Goal: Navigation & Orientation: Find specific page/section

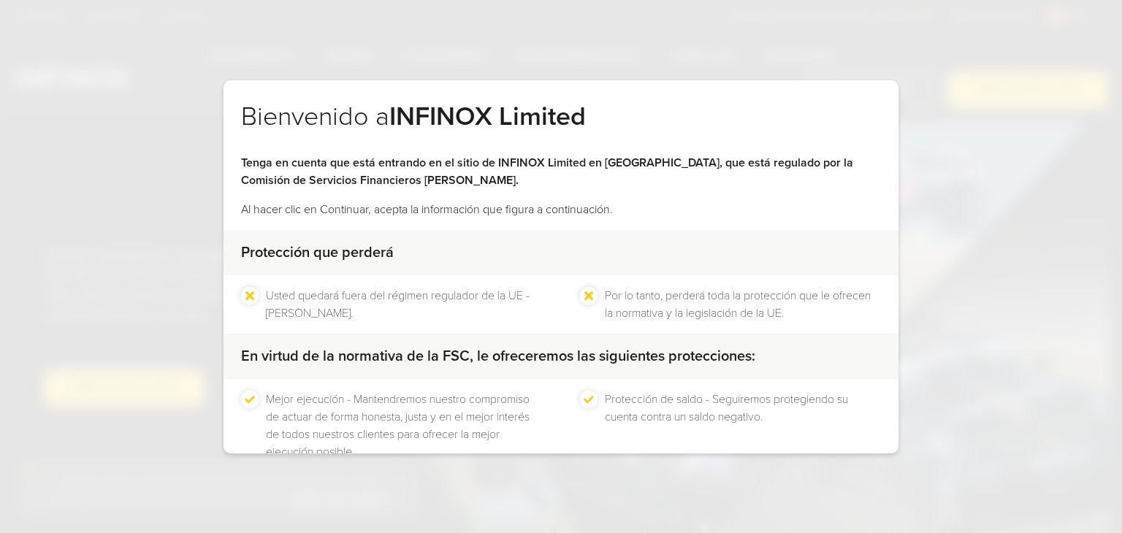
scroll to position [93, 0]
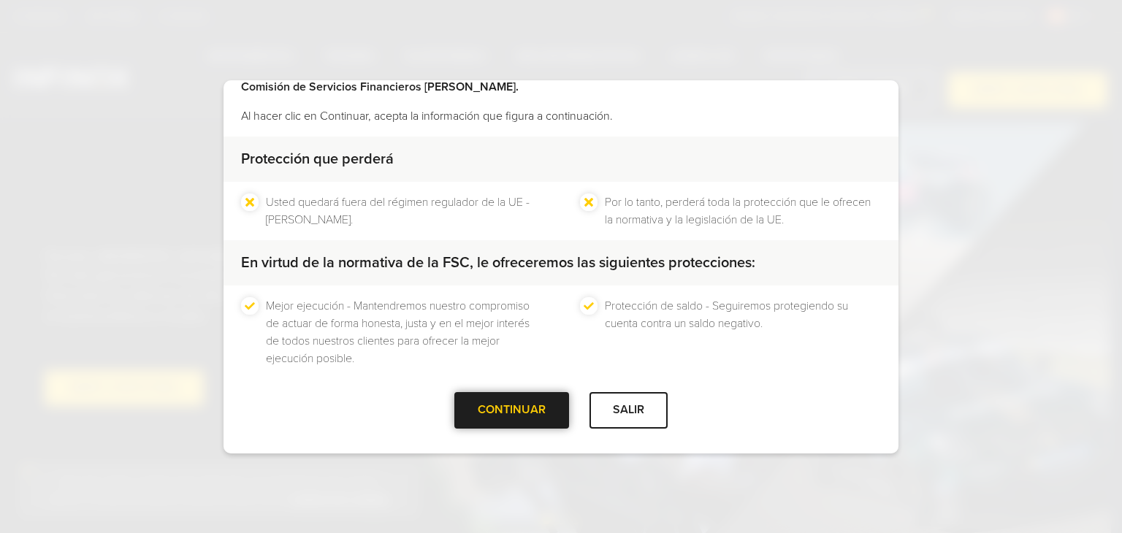
click at [512, 410] on div at bounding box center [512, 410] width 0 height 0
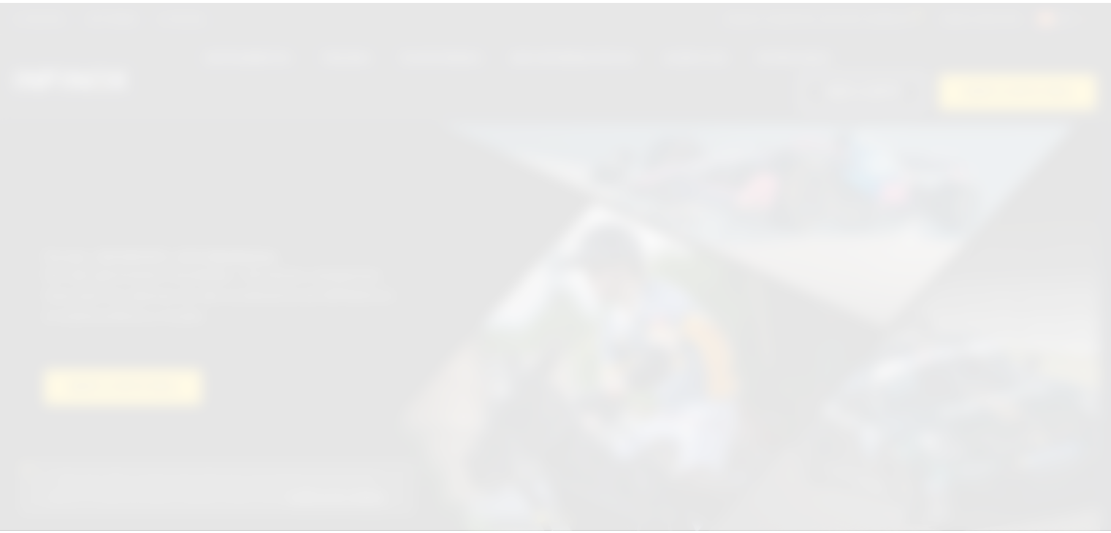
scroll to position [0, 0]
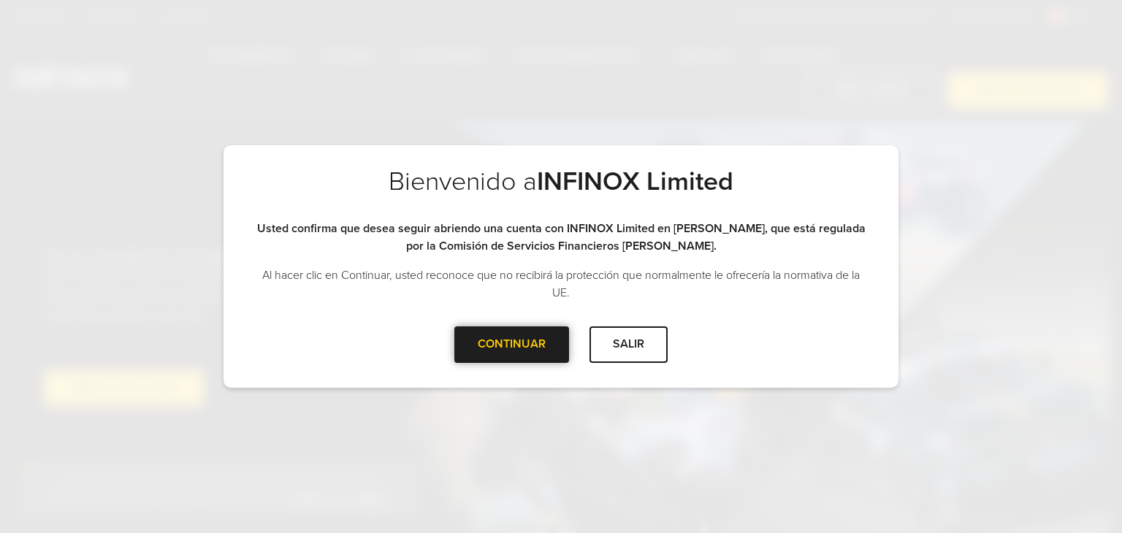
click at [512, 345] on div at bounding box center [512, 345] width 0 height 0
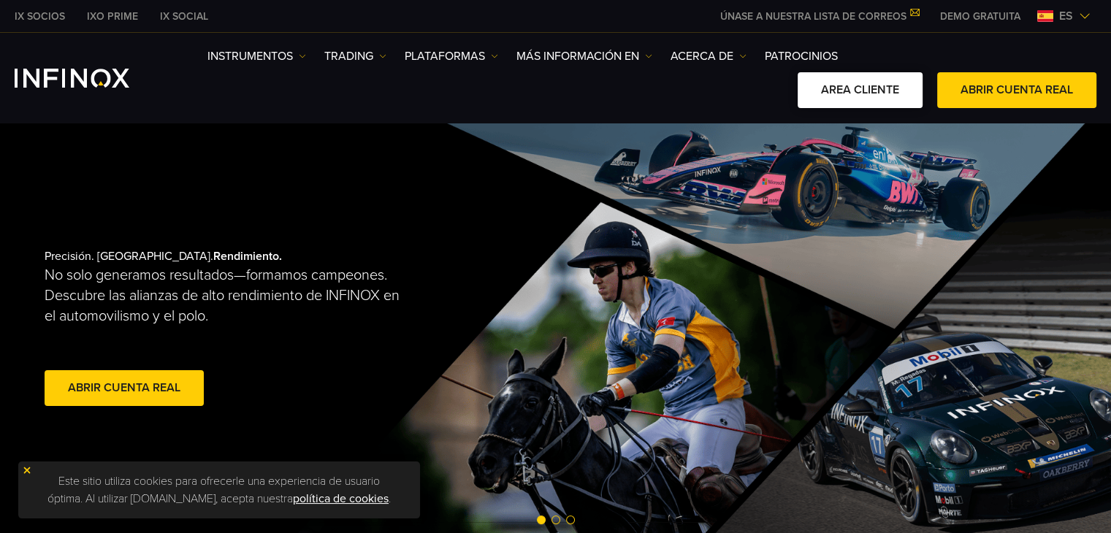
click at [861, 91] on link "AREA CLIENTE" at bounding box center [859, 90] width 125 height 36
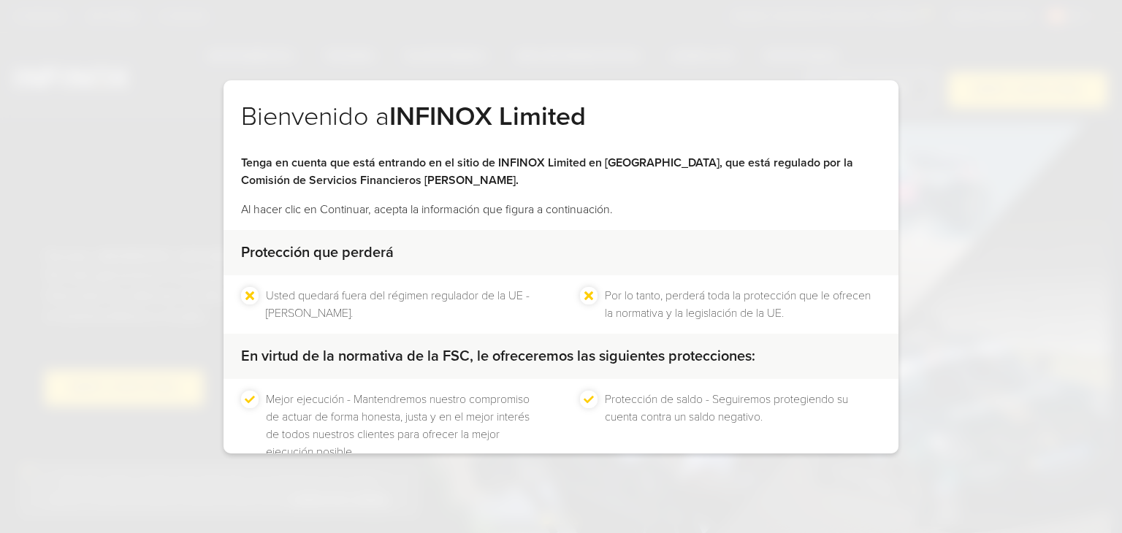
scroll to position [93, 0]
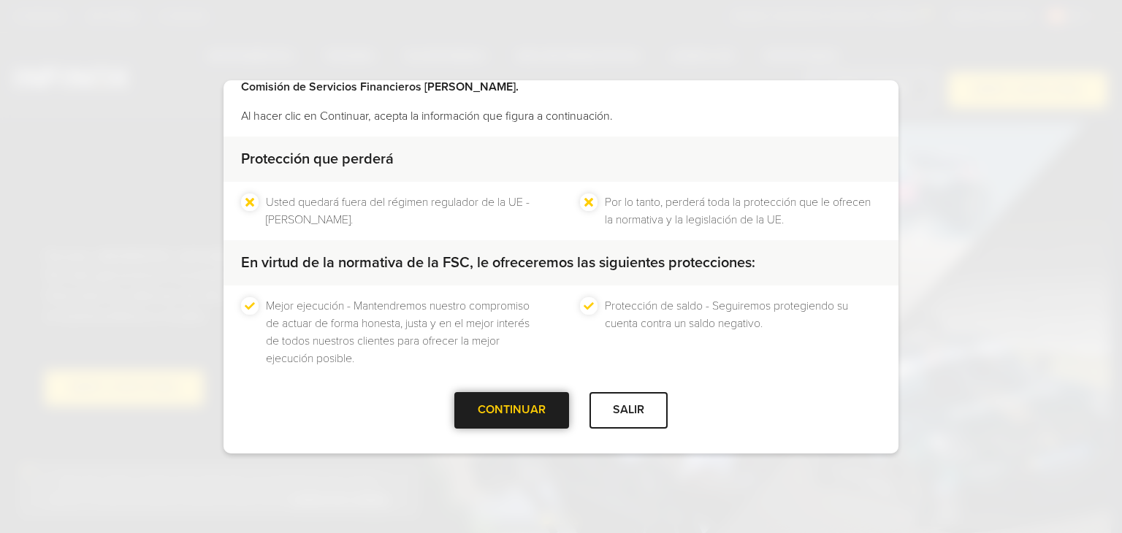
click at [512, 410] on div at bounding box center [512, 410] width 0 height 0
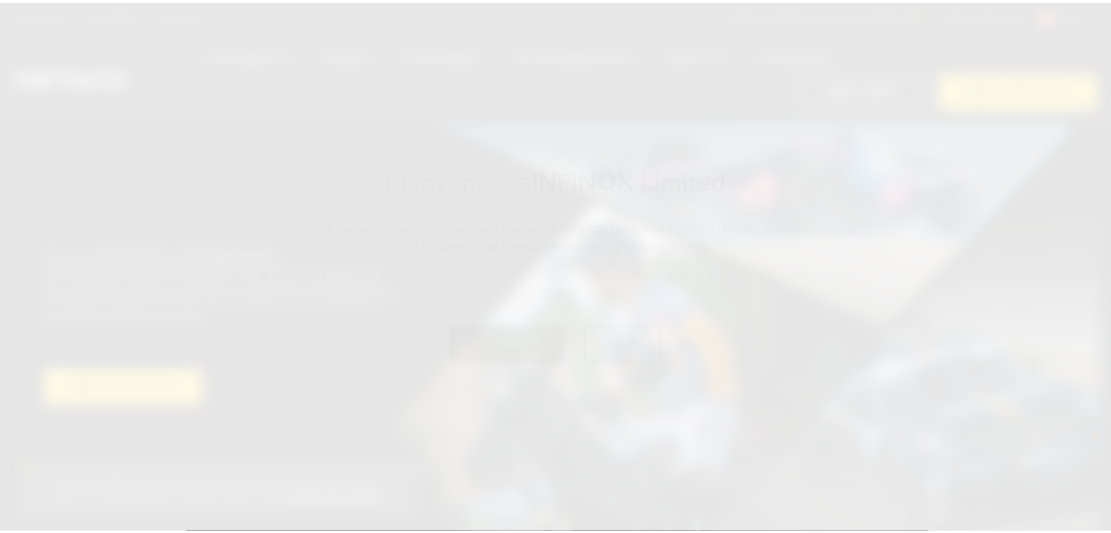
scroll to position [0, 0]
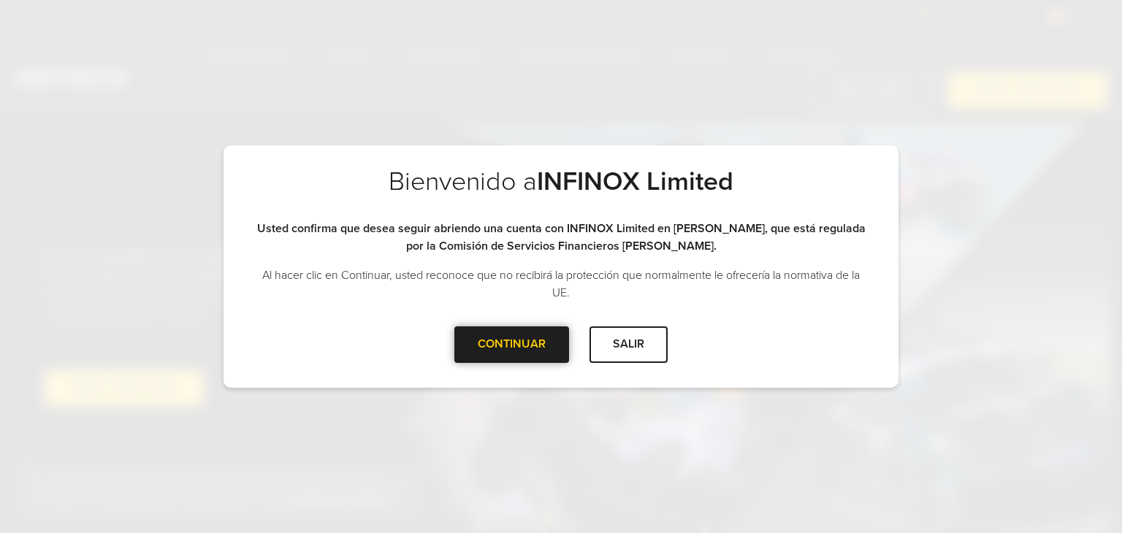
click at [512, 345] on div at bounding box center [512, 345] width 0 height 0
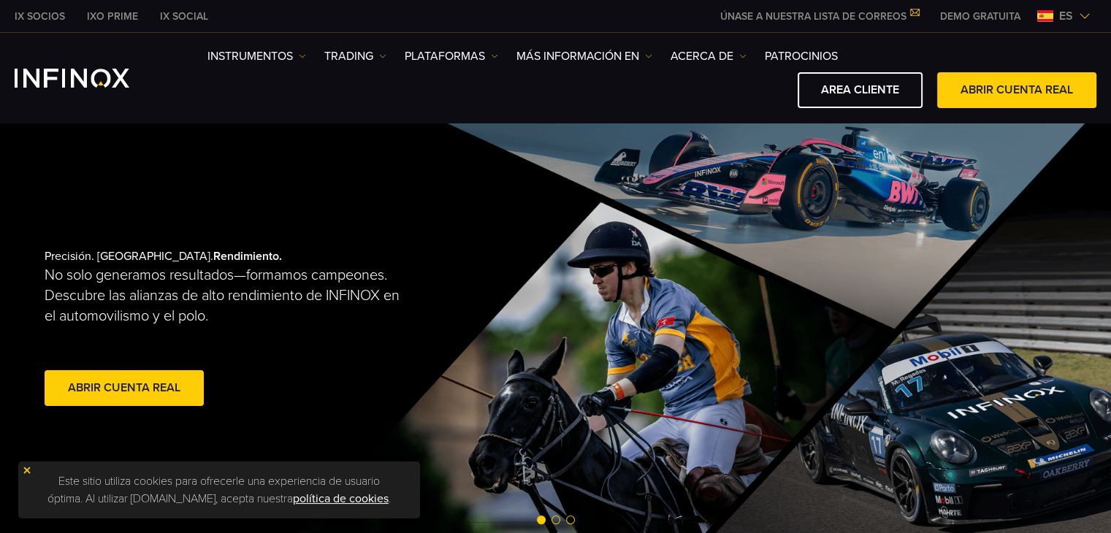
click at [870, 112] on div "IX Social Instrumentos Instrumentos Información sobre productos TRADING DEMO" at bounding box center [555, 78] width 1111 height 90
click at [868, 101] on link "AREA CLIENTE" at bounding box center [859, 90] width 125 height 36
